Goal: Task Accomplishment & Management: Manage account settings

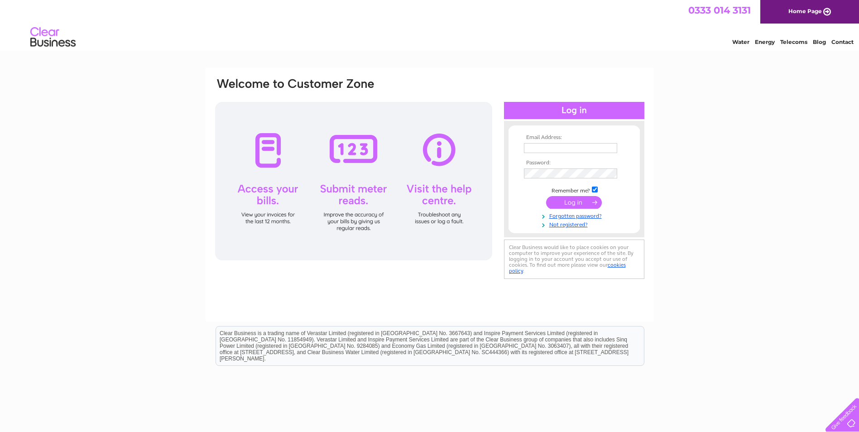
type input "andrew@theparadisepalms.com"
click at [573, 208] on input "submit" at bounding box center [574, 202] width 56 height 13
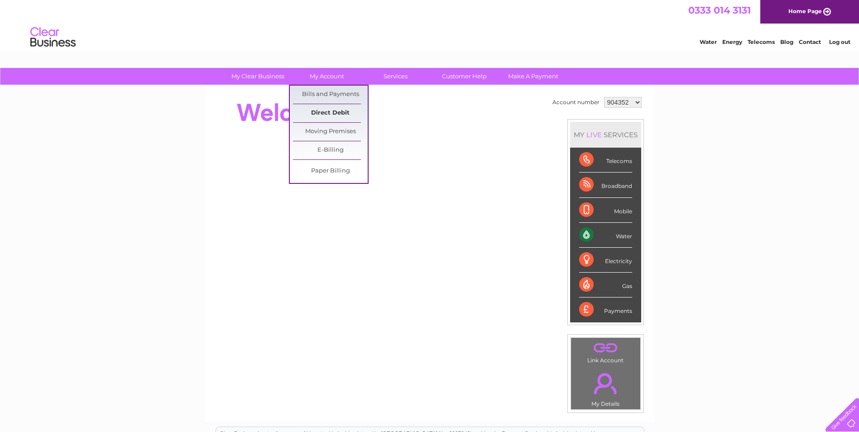
click at [327, 111] on link "Direct Debit" at bounding box center [330, 113] width 75 height 18
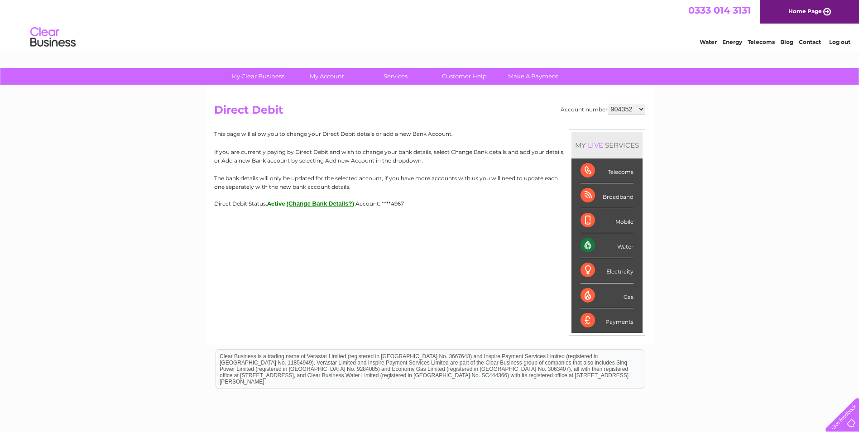
click at [639, 107] on select "904352 3025834" at bounding box center [627, 109] width 38 height 11
select select "3025834"
click at [608, 104] on select "904352 3025834" at bounding box center [627, 109] width 38 height 11
click at [328, 202] on button "(Change Bank Details?)" at bounding box center [321, 203] width 68 height 7
